Goal: Entertainment & Leisure: Consume media (video, audio)

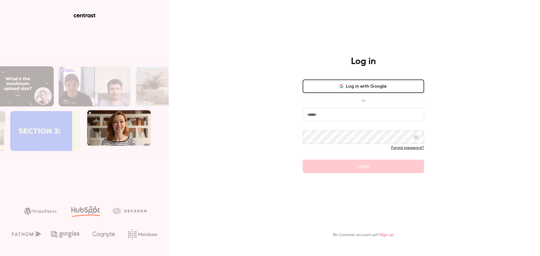
click at [333, 89] on button "Log in with Google" at bounding box center [362, 86] width 121 height 13
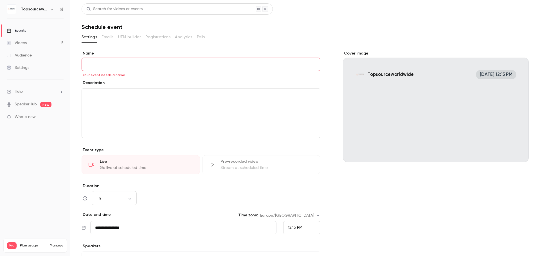
click at [29, 43] on link "Videos 5" at bounding box center [35, 43] width 70 height 12
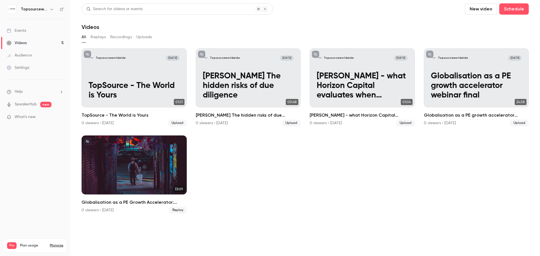
click at [30, 119] on span "What's new" at bounding box center [25, 117] width 21 height 6
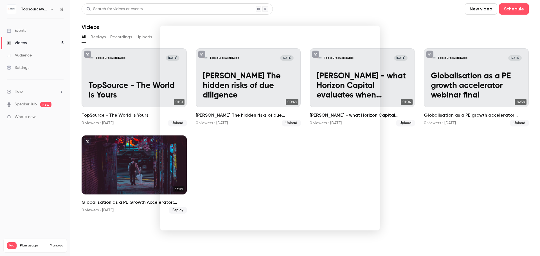
click at [431, 166] on div at bounding box center [270, 128] width 540 height 256
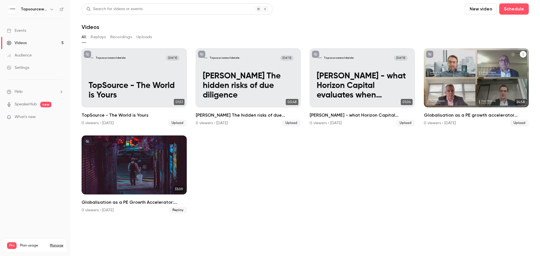
click at [431, 83] on p "Globalisation as a PE growth accelerator webinar final" at bounding box center [476, 86] width 91 height 29
